Goal: Task Accomplishment & Management: Complete application form

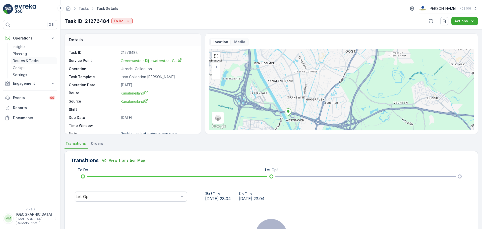
click at [15, 62] on p "Routes & Tasks" at bounding box center [26, 60] width 26 height 5
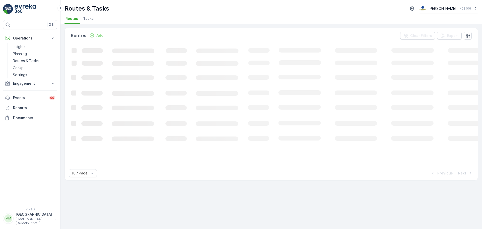
click at [86, 21] on span "Tasks" at bounding box center [88, 18] width 11 height 5
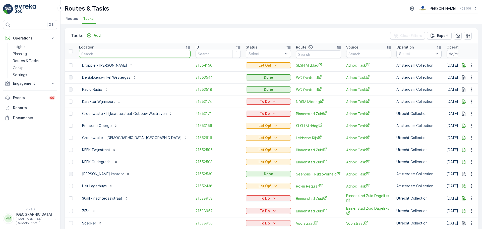
drag, startPoint x: 89, startPoint y: 27, endPoint x: 104, endPoint y: 55, distance: 31.8
click at [104, 55] on input "text" at bounding box center [135, 54] width 112 height 8
type input "ash p"
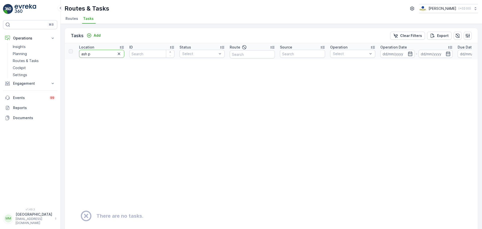
drag, startPoint x: 106, startPoint y: 54, endPoint x: 63, endPoint y: 67, distance: 44.6
click at [74, 52] on tr "Location ash p ID Status Select Route Source Operation Select Operation Date - …" at bounding box center [441, 51] width 752 height 16
type input "pizza"
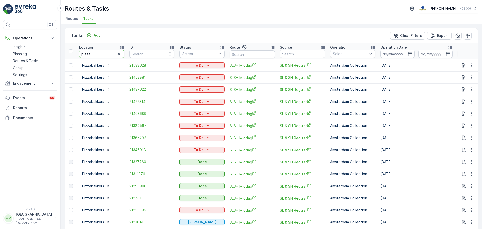
drag, startPoint x: 94, startPoint y: 55, endPoint x: 85, endPoint y: 56, distance: 9.8
click at [85, 56] on input "pizza" at bounding box center [101, 54] width 45 height 8
type input "pita"
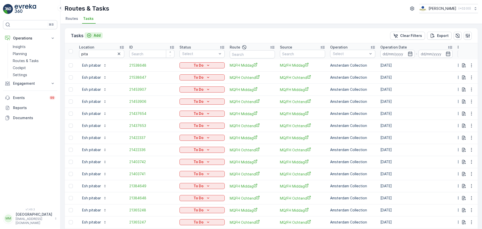
click at [98, 36] on p "Add" at bounding box center [97, 35] width 7 height 5
click at [389, 54] on input at bounding box center [398, 54] width 34 height 8
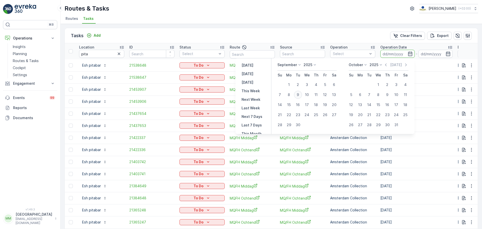
click at [296, 94] on div "9" at bounding box center [298, 95] width 8 height 8
type input "[DATE]"
click at [296, 94] on div "9" at bounding box center [298, 95] width 8 height 8
type input "[DATE]"
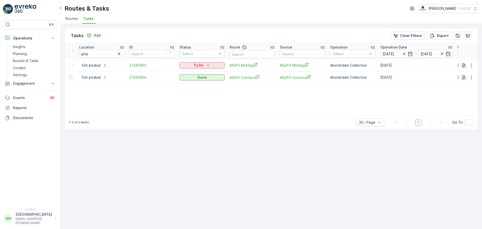
drag, startPoint x: 96, startPoint y: 34, endPoint x: 138, endPoint y: 145, distance: 119.3
click at [138, 145] on div "Tasks Add Clear Filters Export Location pita ID Status Select Route Source Oper…" at bounding box center [272, 126] width 422 height 205
click at [144, 77] on span "21346964" at bounding box center [151, 77] width 45 height 5
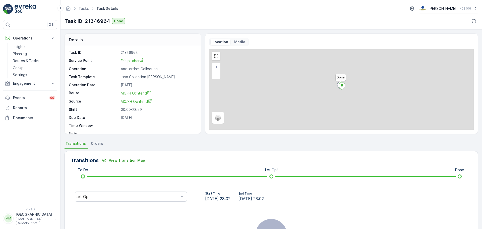
scroll to position [7, 0]
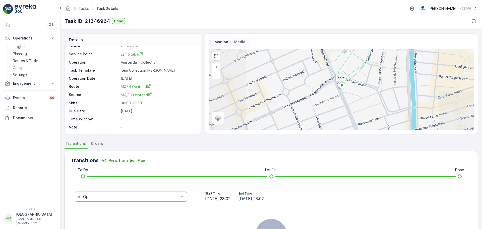
click at [171, 192] on div "Let Op!" at bounding box center [131, 196] width 112 height 10
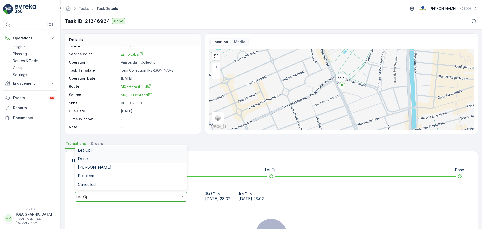
click at [129, 161] on div "Done" at bounding box center [131, 158] width 106 height 5
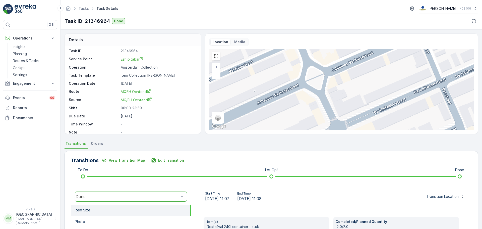
scroll to position [0, 0]
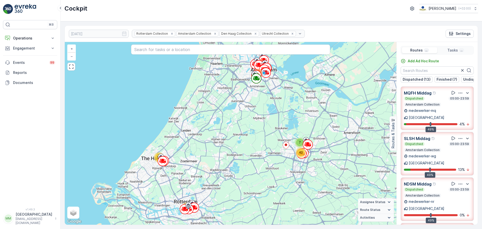
click at [34, 9] on img at bounding box center [26, 9] width 22 height 10
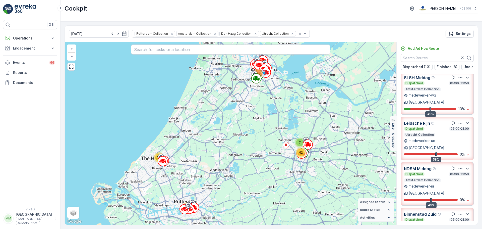
scroll to position [50, 0]
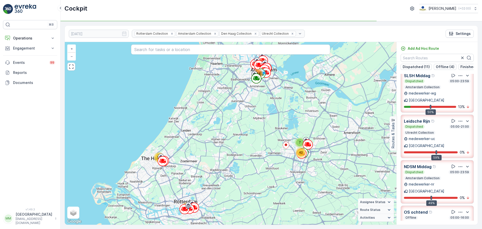
click at [444, 125] on div "Dispatched 05:00-21:00 Utrecht Collection" at bounding box center [437, 130] width 67 height 10
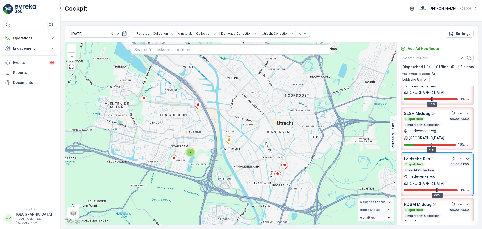
scroll to position [0, 0]
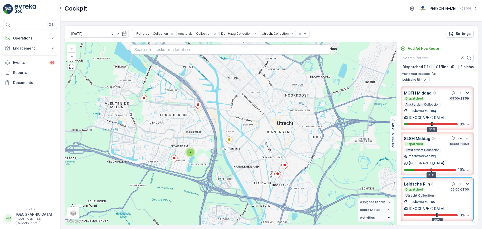
drag, startPoint x: 459, startPoint y: 137, endPoint x: 332, endPoint y: 42, distance: 158.6
click at [332, 42] on div "09.09.2025 Rotterdam Collection Amsterdam Collection Den Haag Collection Utrech…" at bounding box center [271, 34] width 413 height 16
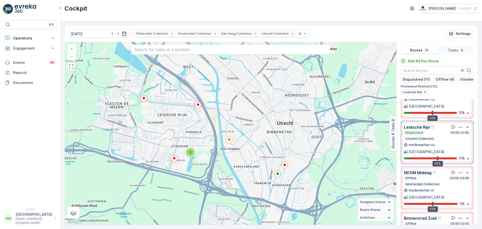
scroll to position [50, 0]
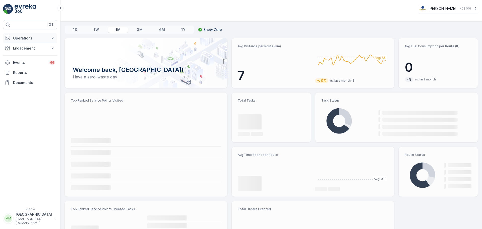
click at [36, 40] on p "Operations" at bounding box center [30, 38] width 34 height 5
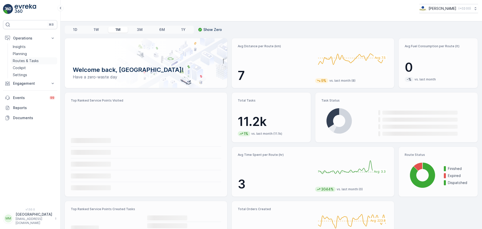
click at [33, 60] on p "Routes & Tasks" at bounding box center [26, 60] width 26 height 5
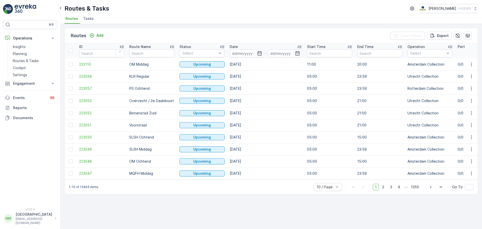
click at [93, 21] on li "Tasks" at bounding box center [89, 19] width 14 height 9
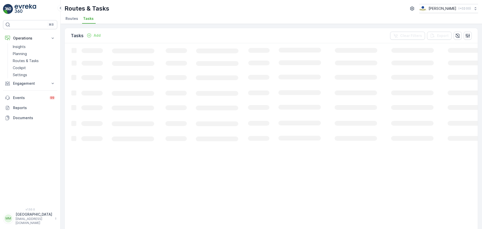
click at [98, 35] on p "Add" at bounding box center [97, 35] width 7 height 5
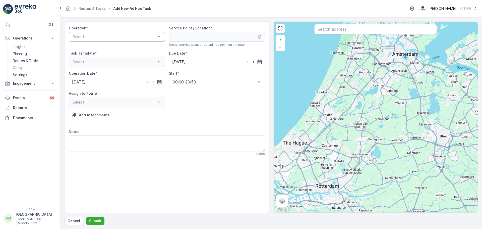
click at [116, 33] on div "Select" at bounding box center [117, 37] width 96 height 10
click at [82, 67] on span "Rotterdam Collection" at bounding box center [92, 66] width 40 height 5
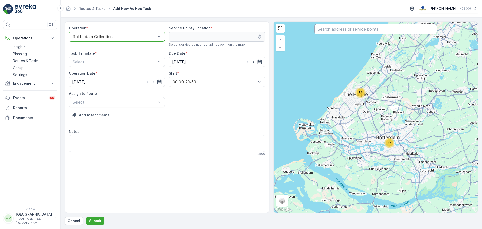
click at [379, 28] on input "text" at bounding box center [376, 29] width 123 height 10
type input "lant"
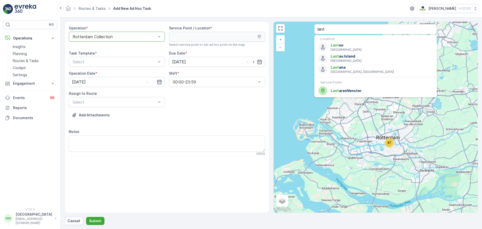
click at [360, 96] on ul "Locations [GEOGRAPHIC_DATA] on [GEOGRAPHIC_DATA] Lant au Island [GEOGRAPHIC_DAT…" at bounding box center [376, 66] width 123 height 62
click at [354, 92] on span "Lant arenVenster" at bounding box center [382, 90] width 102 height 5
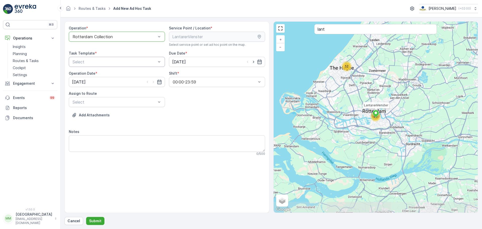
drag, startPoint x: 98, startPoint y: 58, endPoint x: 100, endPoint y: 58, distance: 2.8
click at [98, 58] on div "Select" at bounding box center [117, 62] width 96 height 10
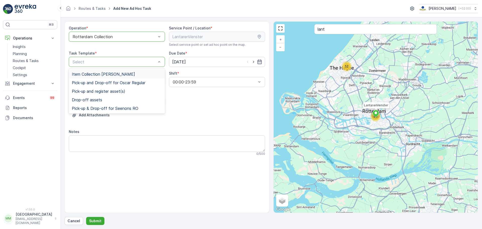
click at [94, 74] on span "Item Collection [PERSON_NAME]" at bounding box center [103, 74] width 63 height 5
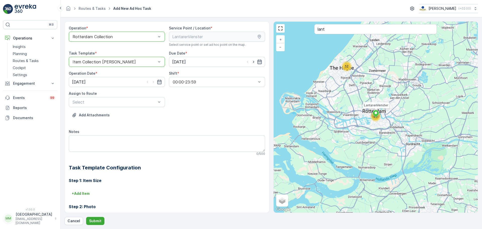
drag, startPoint x: 250, startPoint y: 61, endPoint x: 256, endPoint y: 61, distance: 6.0
click at [255, 61] on div at bounding box center [253, 61] width 17 height 5
click at [252, 61] on icon "button" at bounding box center [253, 61] width 5 height 5
type input "[DATE]"
click at [154, 83] on icon "button" at bounding box center [153, 81] width 5 height 5
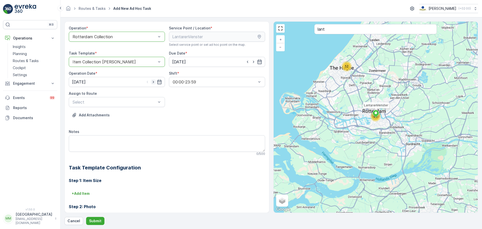
type input "[DATE]"
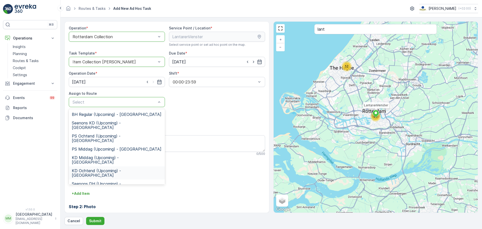
click at [123, 168] on span "KD Ochtend (Upcoming) - [GEOGRAPHIC_DATA]" at bounding box center [117, 172] width 90 height 9
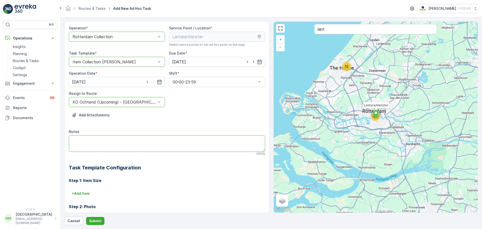
click at [110, 141] on textarea "Notes" at bounding box center [167, 143] width 196 height 17
type textarea "graag brengen: 10x 140L PD zakken 10x 60L PD zakken"
click at [96, 223] on button "Submit" at bounding box center [95, 221] width 18 height 8
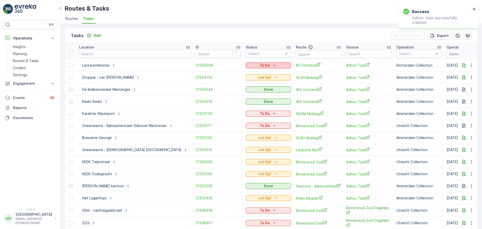
click at [260, 63] on p "To Do" at bounding box center [265, 65] width 10 height 5
click at [244, 75] on span "Let Op!" at bounding box center [238, 72] width 13 height 5
